Goal: Information Seeking & Learning: Learn about a topic

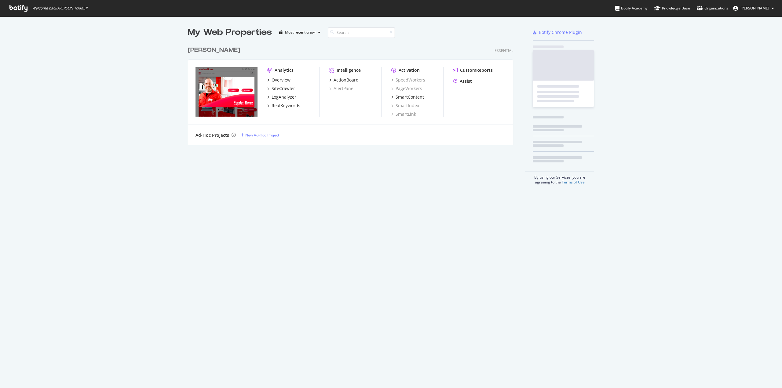
scroll to position [102, 325]
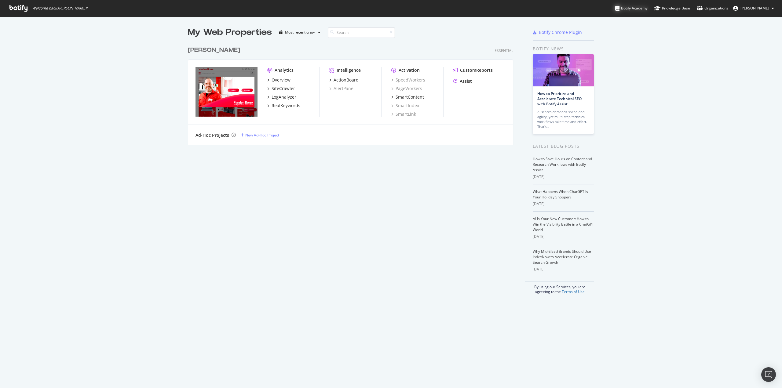
click at [637, 9] on div "Botify Academy" at bounding box center [631, 8] width 32 height 6
click at [274, 80] on div "Overview" at bounding box center [281, 80] width 19 height 6
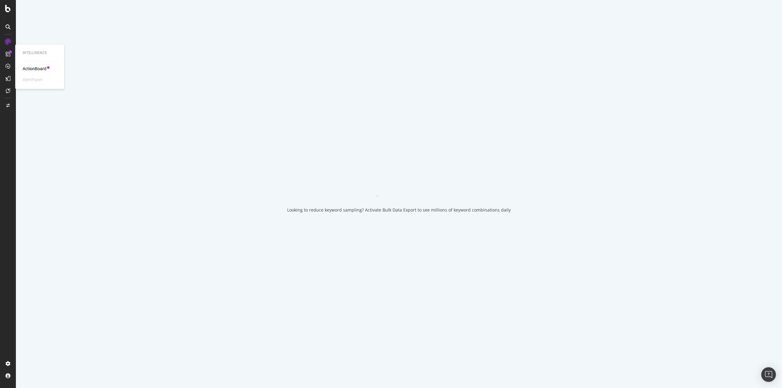
click at [32, 67] on div "ActionBoard" at bounding box center [35, 69] width 24 height 6
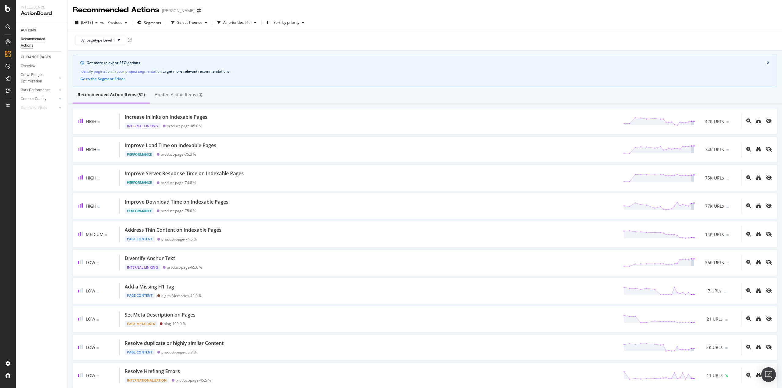
click at [53, 190] on div "ACTIONS Recommended Actions GUIDANCE PAGES Overview Crawl Budget Optimization L…" at bounding box center [42, 205] width 52 height 366
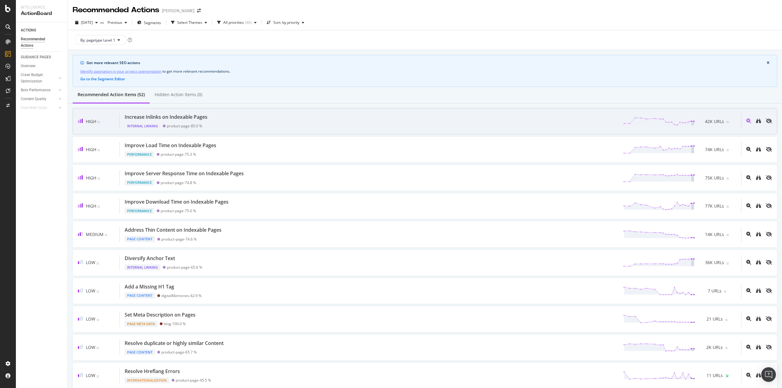
click at [197, 117] on div "Increase Inlinks on Indexable Pages" at bounding box center [166, 117] width 83 height 7
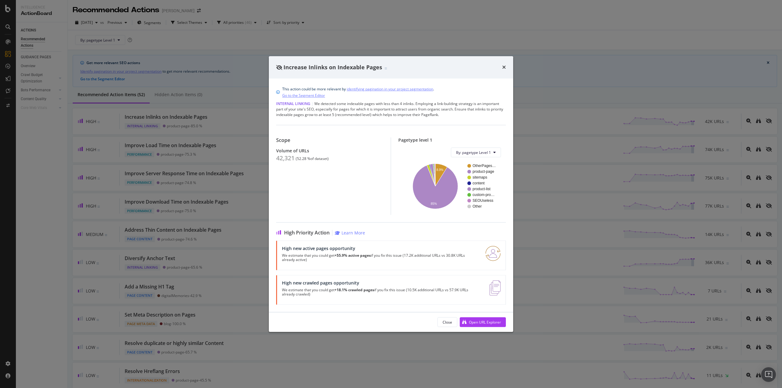
click at [330, 192] on div "Scope Volume of URLs 42,321 ( 52.28 % of dataset )" at bounding box center [333, 176] width 115 height 78
click at [258, 192] on div "Increase Inlinks on Indexable Pages This action could be more relevant by ident…" at bounding box center [391, 194] width 782 height 388
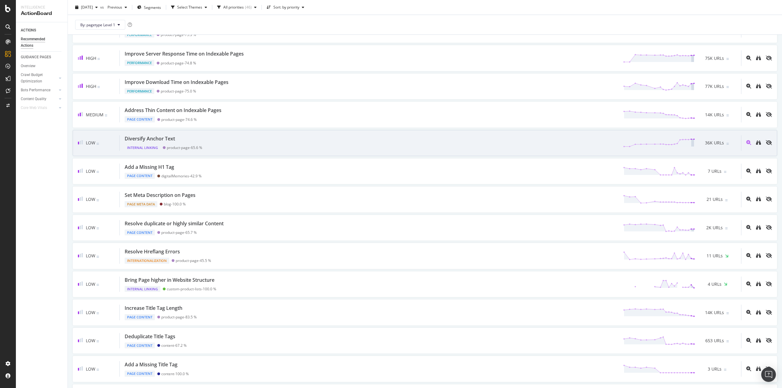
scroll to position [153, 0]
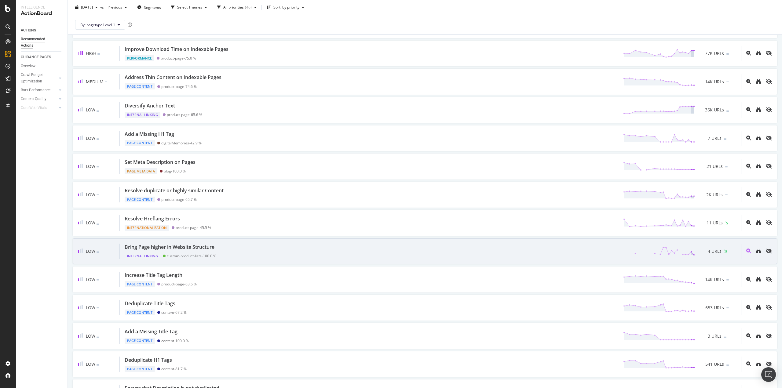
click at [712, 248] on span "4 URLs" at bounding box center [715, 251] width 14 height 6
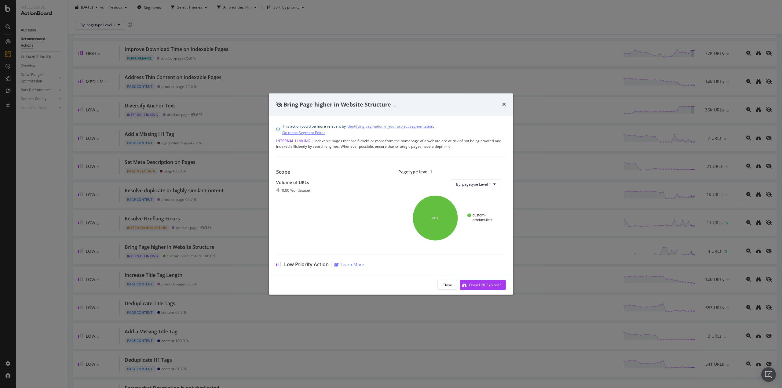
click at [263, 252] on div "Bring Page higher in Website Structure This action could be more relevant by id…" at bounding box center [391, 194] width 782 height 388
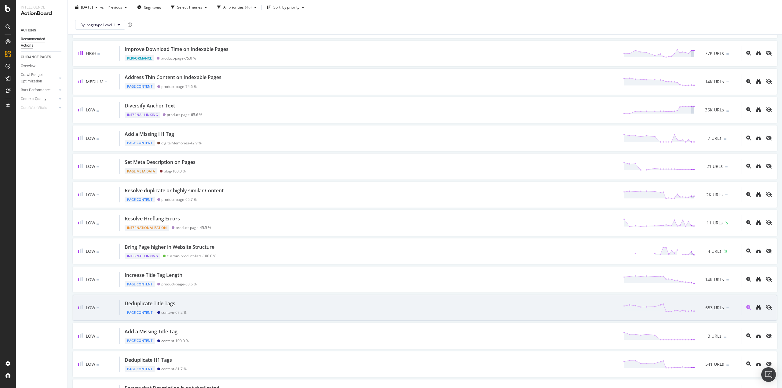
click at [708, 305] on span "653 URLs" at bounding box center [714, 308] width 19 height 6
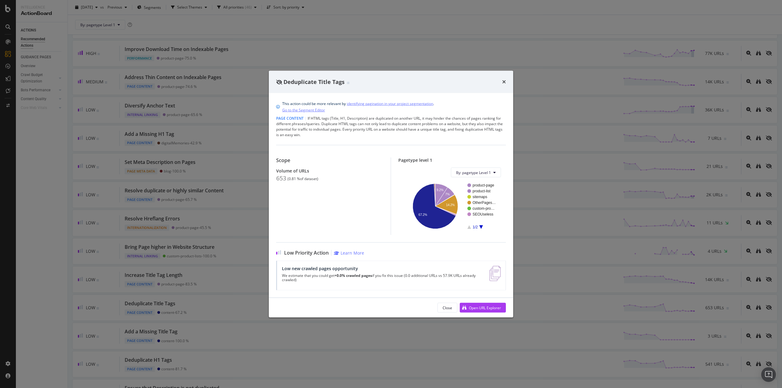
click at [481, 228] on icon "A chart." at bounding box center [481, 227] width 4 height 4
click at [469, 227] on icon "A chart." at bounding box center [469, 227] width 4 height 4
click at [432, 222] on icon "A chart." at bounding box center [434, 206] width 43 height 45
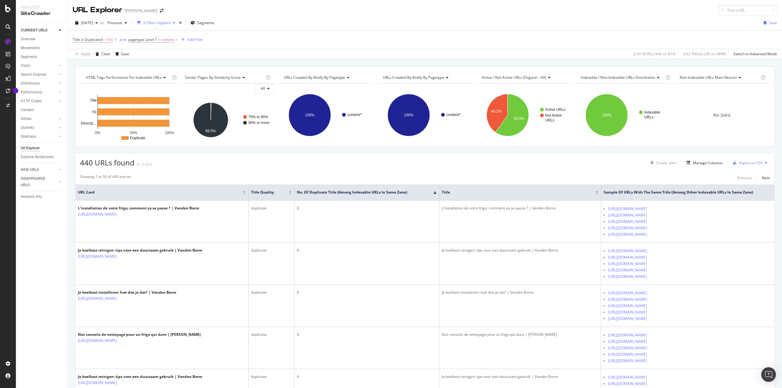
drag, startPoint x: 588, startPoint y: 215, endPoint x: 553, endPoint y: 179, distance: 50.8
click at [553, 179] on div "Showing 1 to 50 of 440 entries Previous Next" at bounding box center [424, 177] width 699 height 7
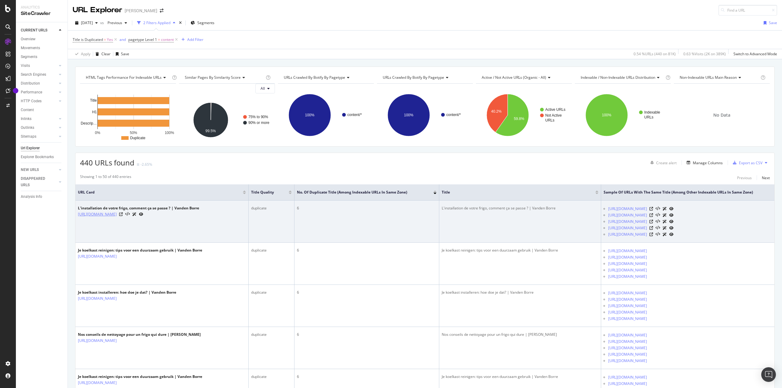
click at [117, 211] on link "https://www.vandenborre.be/fr/installation-frigo/frigo-1-porte" at bounding box center [97, 214] width 39 height 6
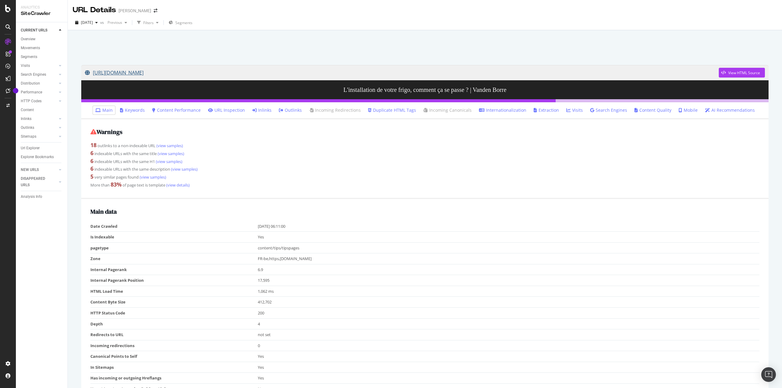
click at [221, 76] on link "https://www.vandenborre.be/fr/installation-frigo/frigo-1-porte" at bounding box center [402, 72] width 634 height 15
